Goal: Task Accomplishment & Management: Manage account settings

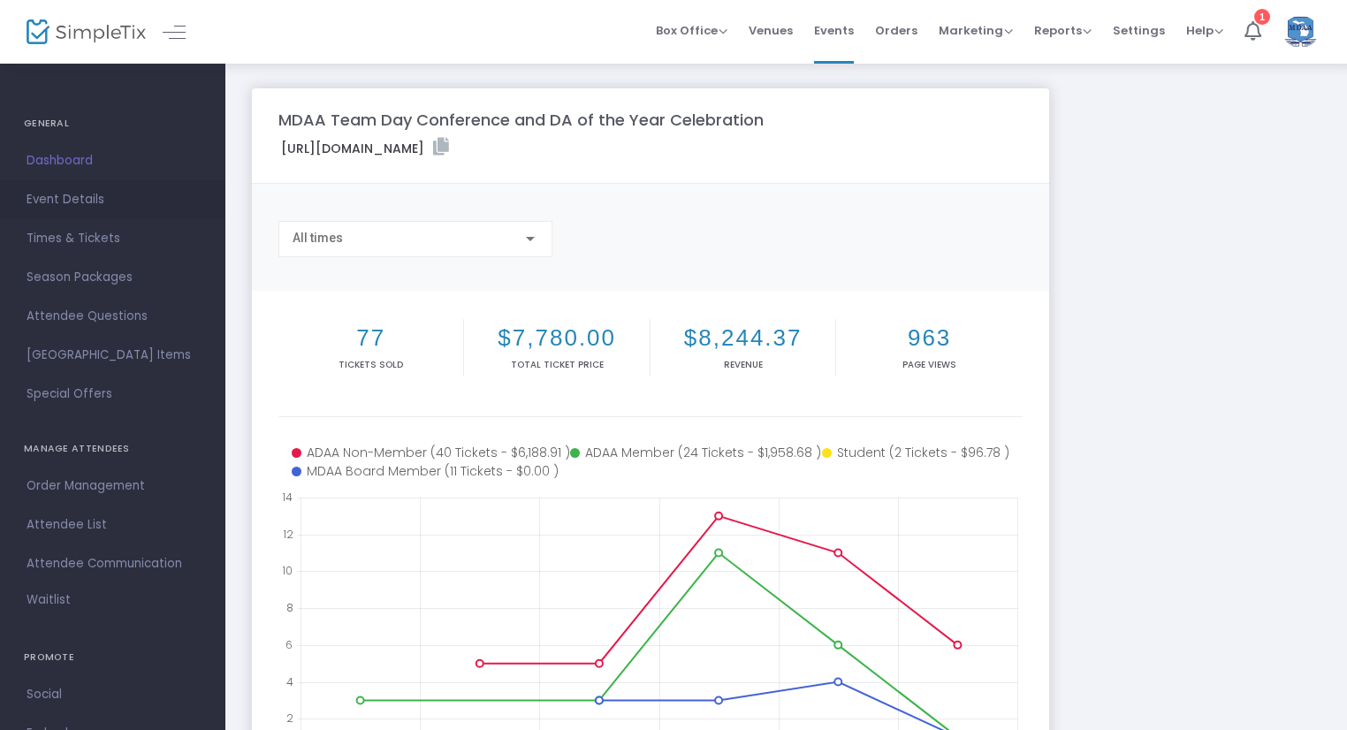
click at [65, 194] on span "Event Details" at bounding box center [113, 199] width 172 height 23
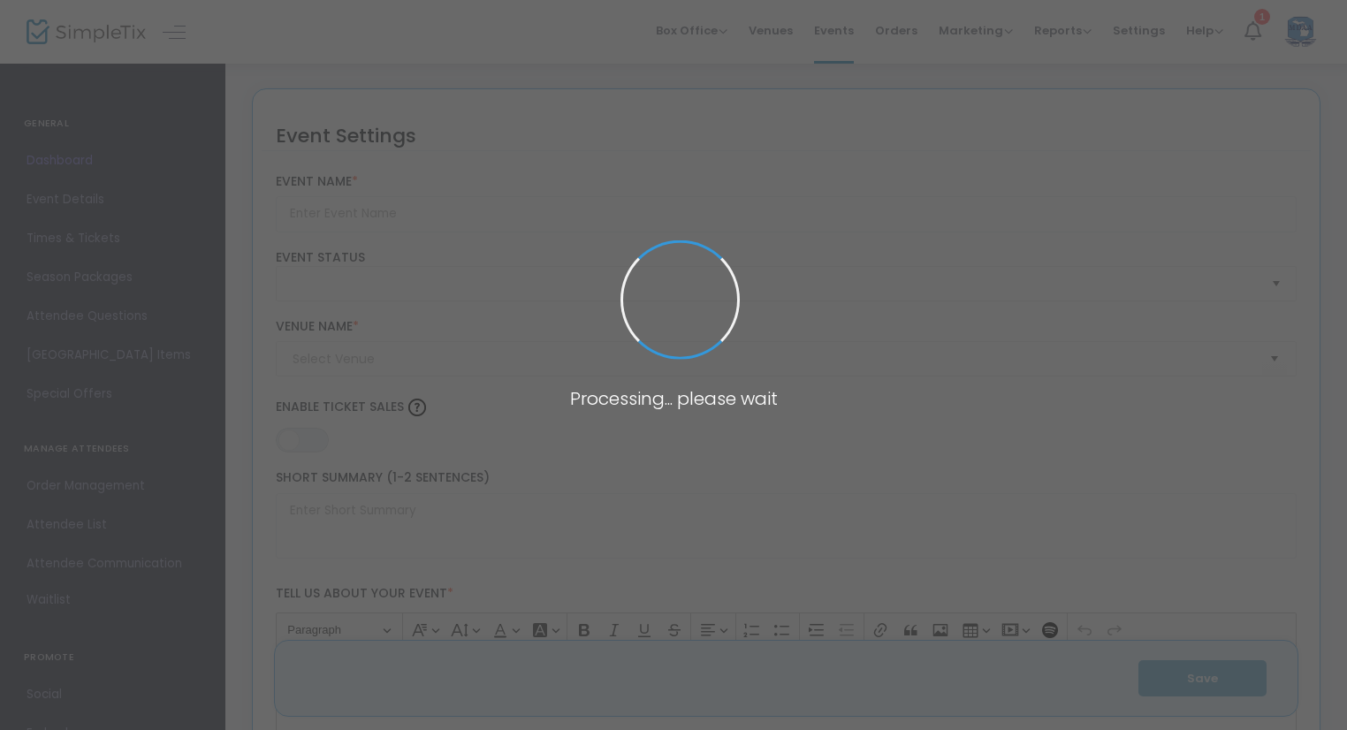
type input "MDAA Team Day Conference and DA of the Year Celebration"
type textarea "Welcome to the Team Day Conference and Dental Assistant of the Year Celebration…"
type input "Register Now"
checkbox input "true"
type input "Bavarian Inn"
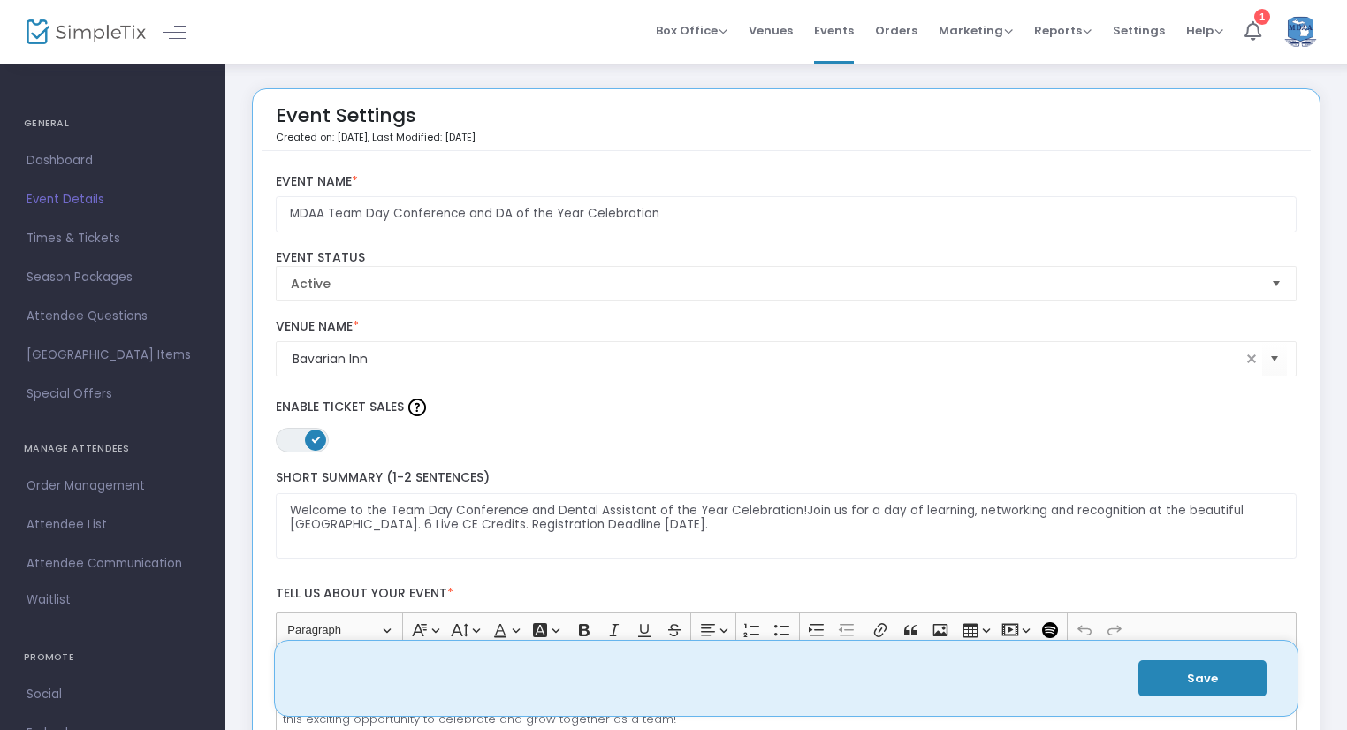
click at [66, 165] on span "Dashboard" at bounding box center [113, 160] width 172 height 23
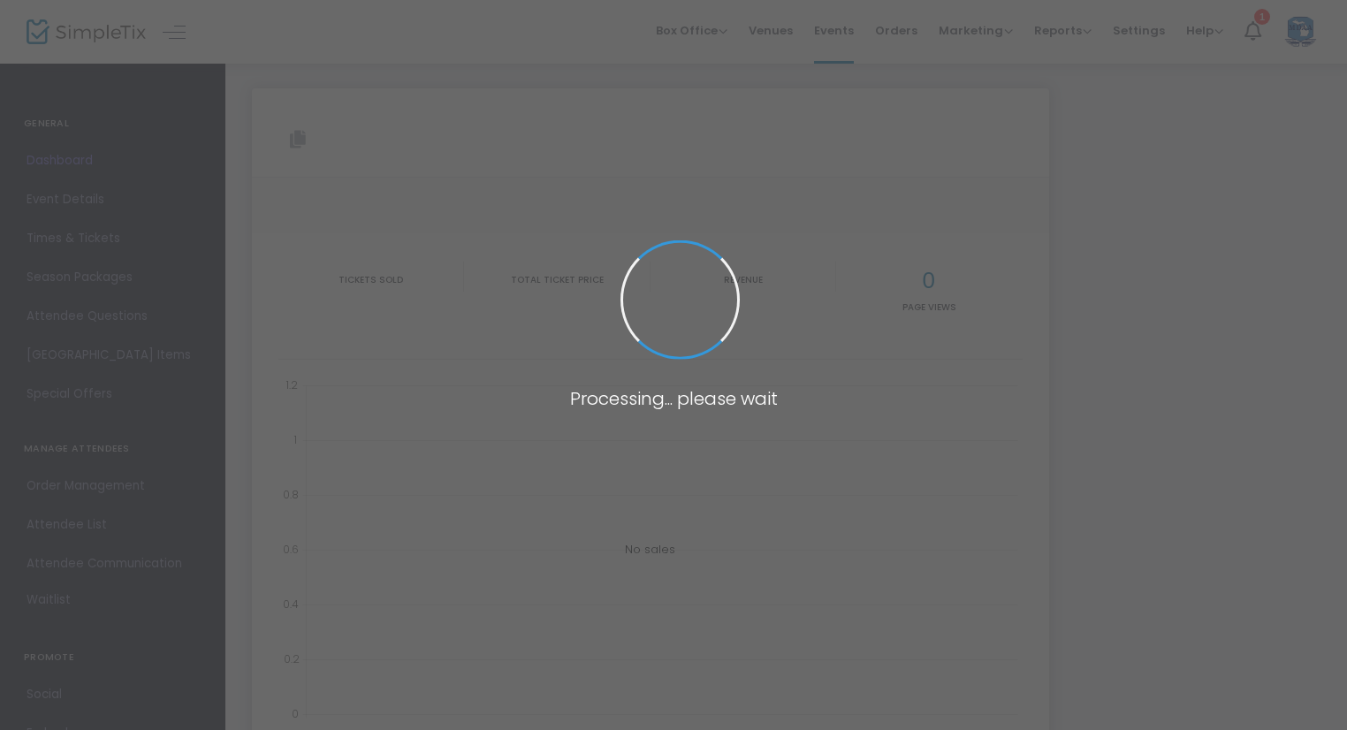
type input "[URL][DOMAIN_NAME]"
